Goal: Navigation & Orientation: Find specific page/section

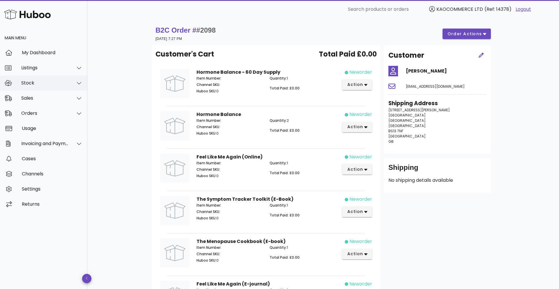
click at [37, 78] on div "Stock" at bounding box center [43, 82] width 87 height 15
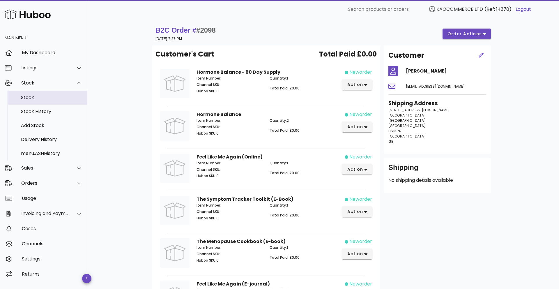
click at [36, 94] on div "Stock" at bounding box center [52, 97] width 62 height 13
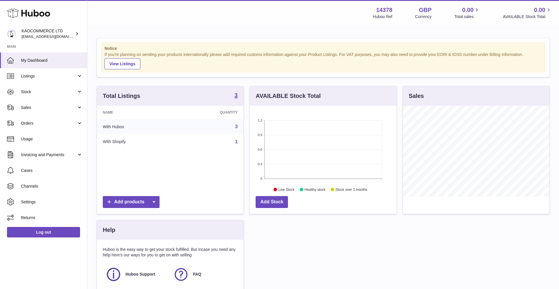
scroll to position [91, 147]
click at [42, 87] on link "Stock" at bounding box center [43, 92] width 87 height 16
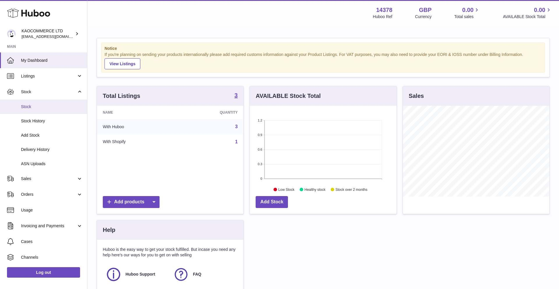
click at [46, 113] on link "Stock" at bounding box center [43, 107] width 87 height 14
